Goal: Task Accomplishment & Management: Complete application form

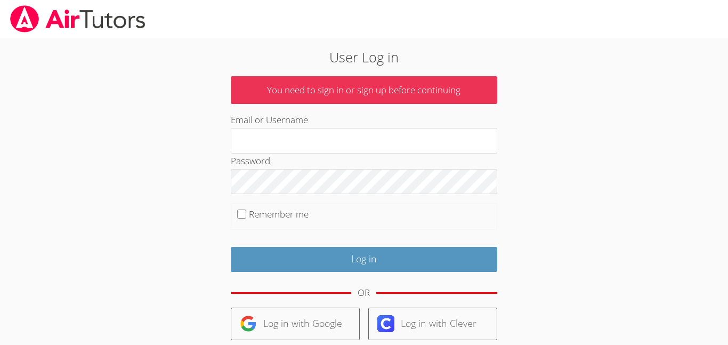
click at [511, 17] on div at bounding box center [364, 19] width 728 height 38
